Goal: Transaction & Acquisition: Book appointment/travel/reservation

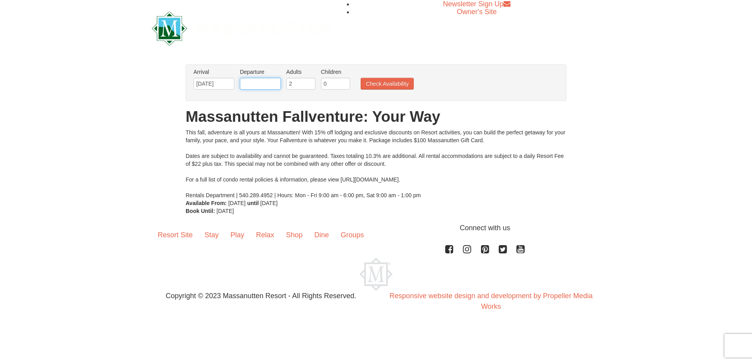
click at [276, 79] on input "text" at bounding box center [260, 84] width 41 height 12
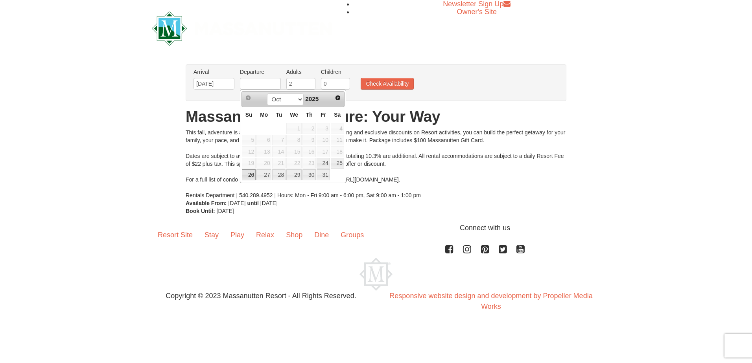
click at [245, 174] on link "26" at bounding box center [249, 174] width 14 height 11
type input "[DATE]"
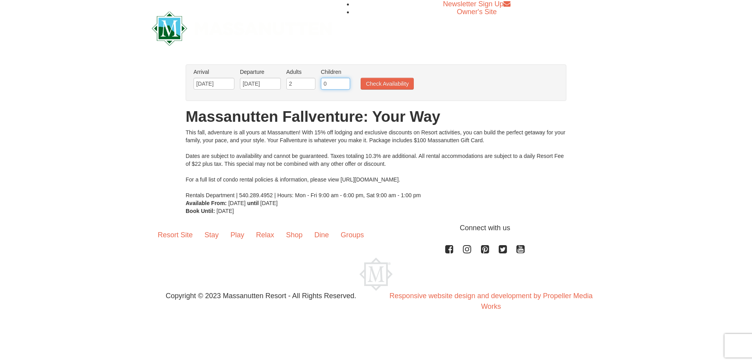
click at [331, 82] on input "0" at bounding box center [335, 84] width 29 height 12
click at [343, 81] on input "1" at bounding box center [335, 84] width 29 height 12
type input "2"
click at [343, 81] on input "2" at bounding box center [335, 84] width 29 height 12
click at [381, 83] on button "Check Availability" at bounding box center [387, 84] width 53 height 12
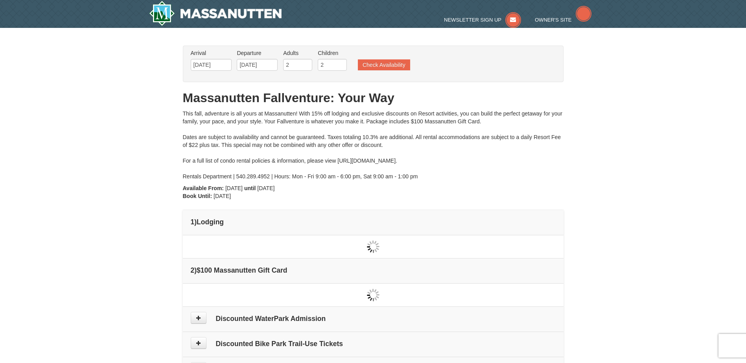
type input "[DATE]"
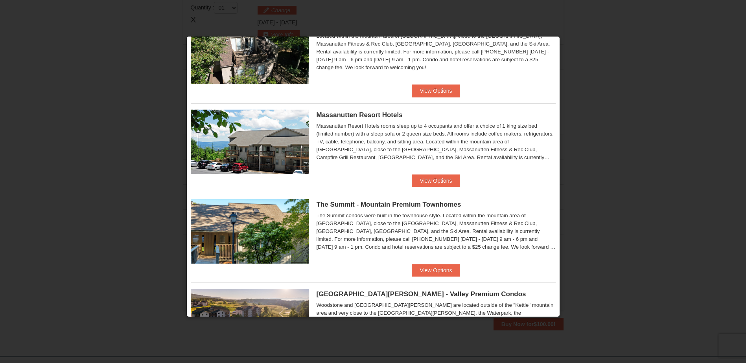
scroll to position [380, 0]
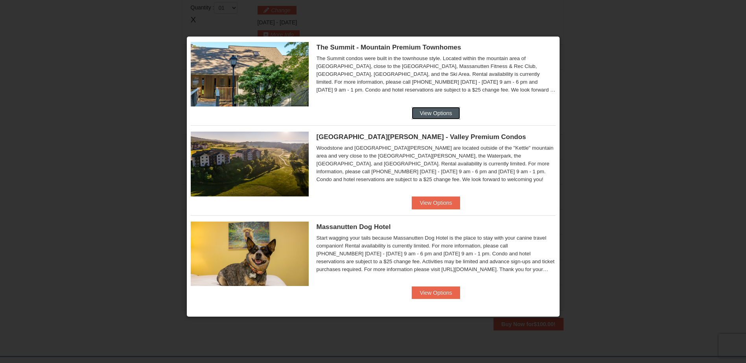
click at [440, 111] on button "View Options" at bounding box center [436, 113] width 48 height 13
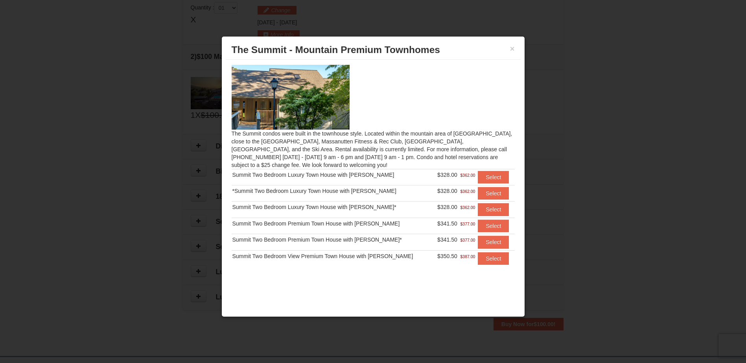
scroll to position [0, 0]
click at [492, 180] on button "Select" at bounding box center [493, 178] width 31 height 13
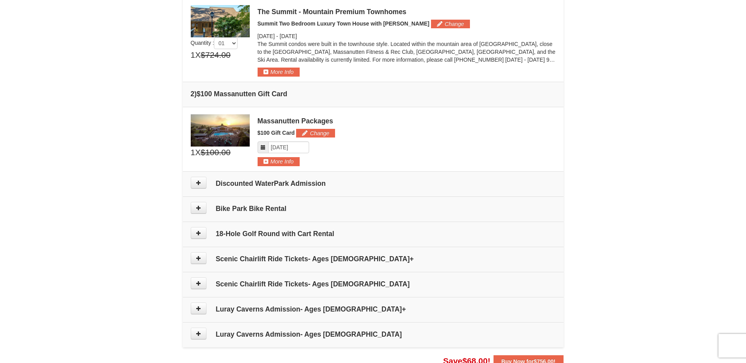
scroll to position [240, 0]
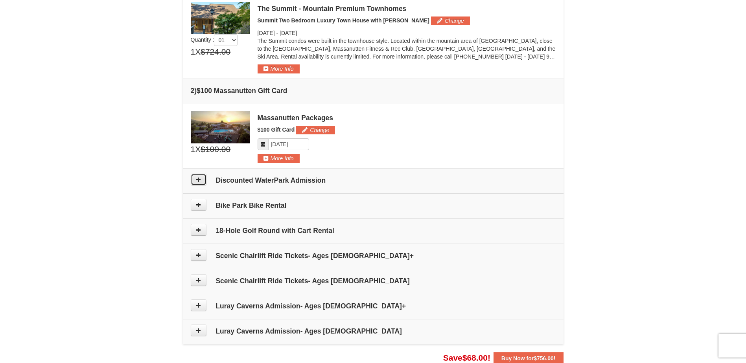
click at [195, 182] on button at bounding box center [199, 180] width 16 height 12
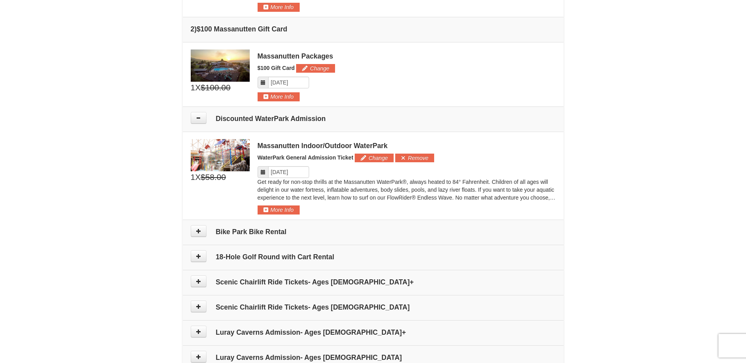
scroll to position [291, 0]
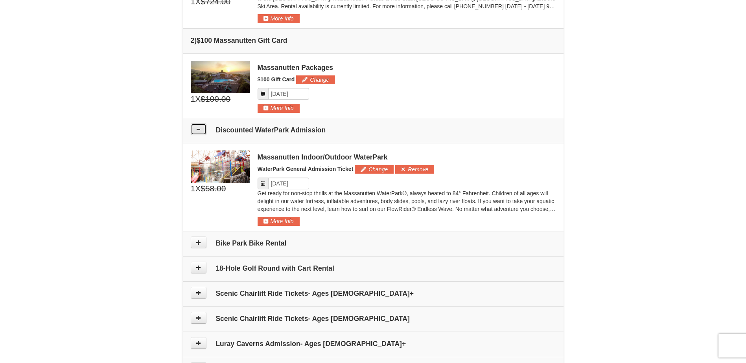
click at [199, 131] on icon at bounding box center [199, 130] width 6 height 6
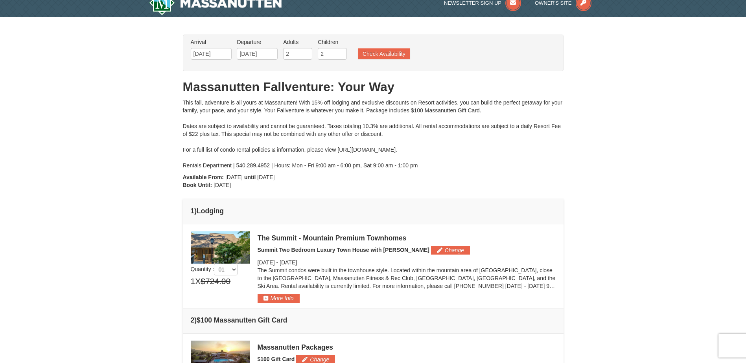
scroll to position [0, 0]
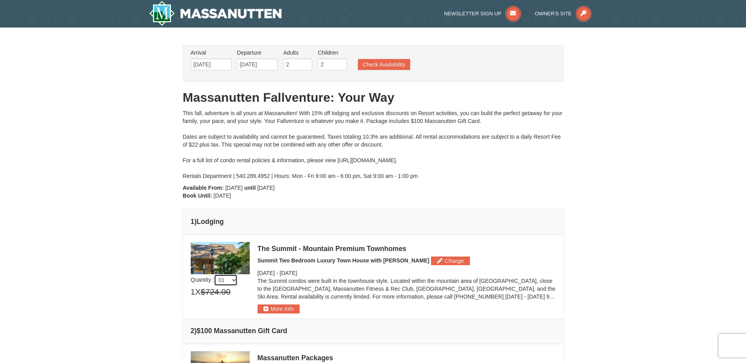
click at [238, 280] on select "01 02 03 04 05" at bounding box center [226, 280] width 24 height 12
click at [287, 269] on div "The Summit - Mountain Premium Townhomes Summit Two Bedroom Luxury Town House wi…" at bounding box center [407, 278] width 298 height 72
